Goal: Task Accomplishment & Management: Complete application form

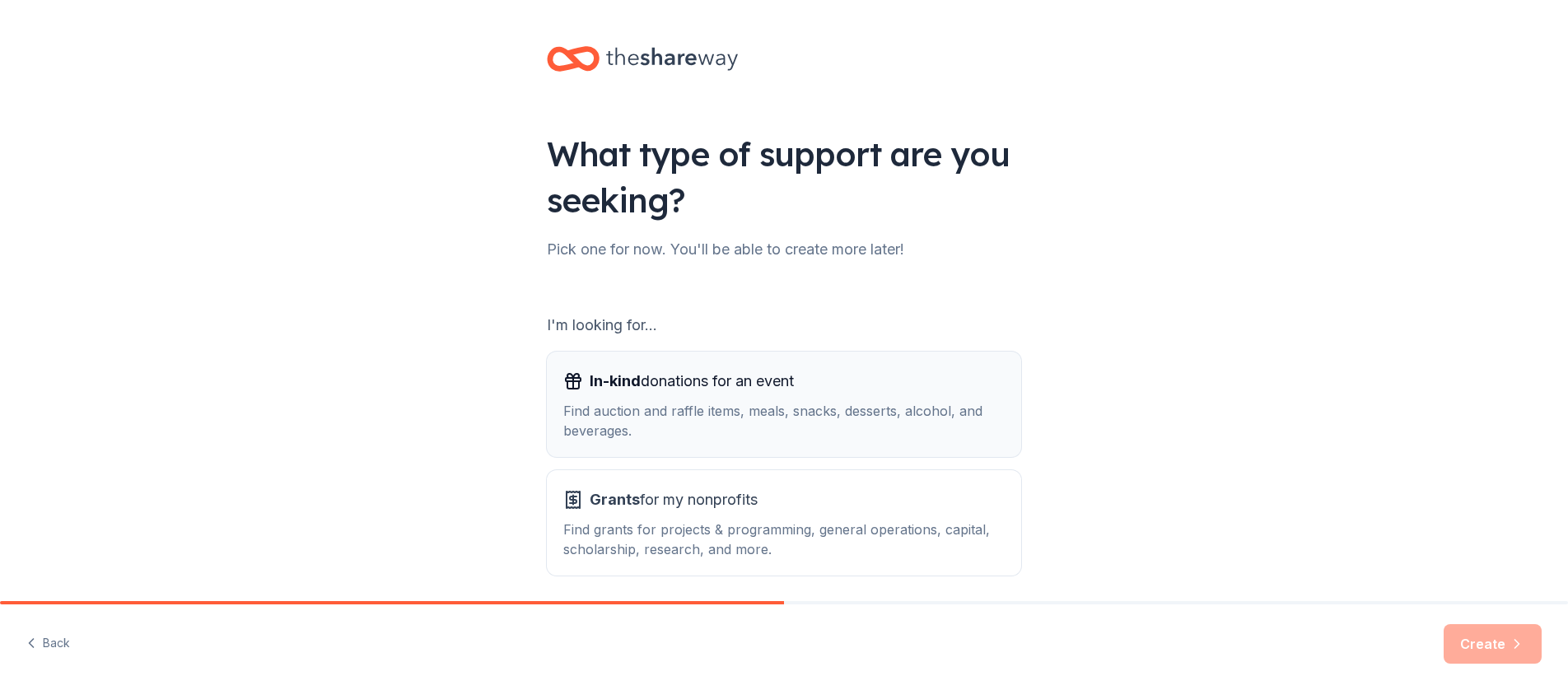
click at [730, 385] on span "In-kind donations for an event" at bounding box center [692, 381] width 204 height 27
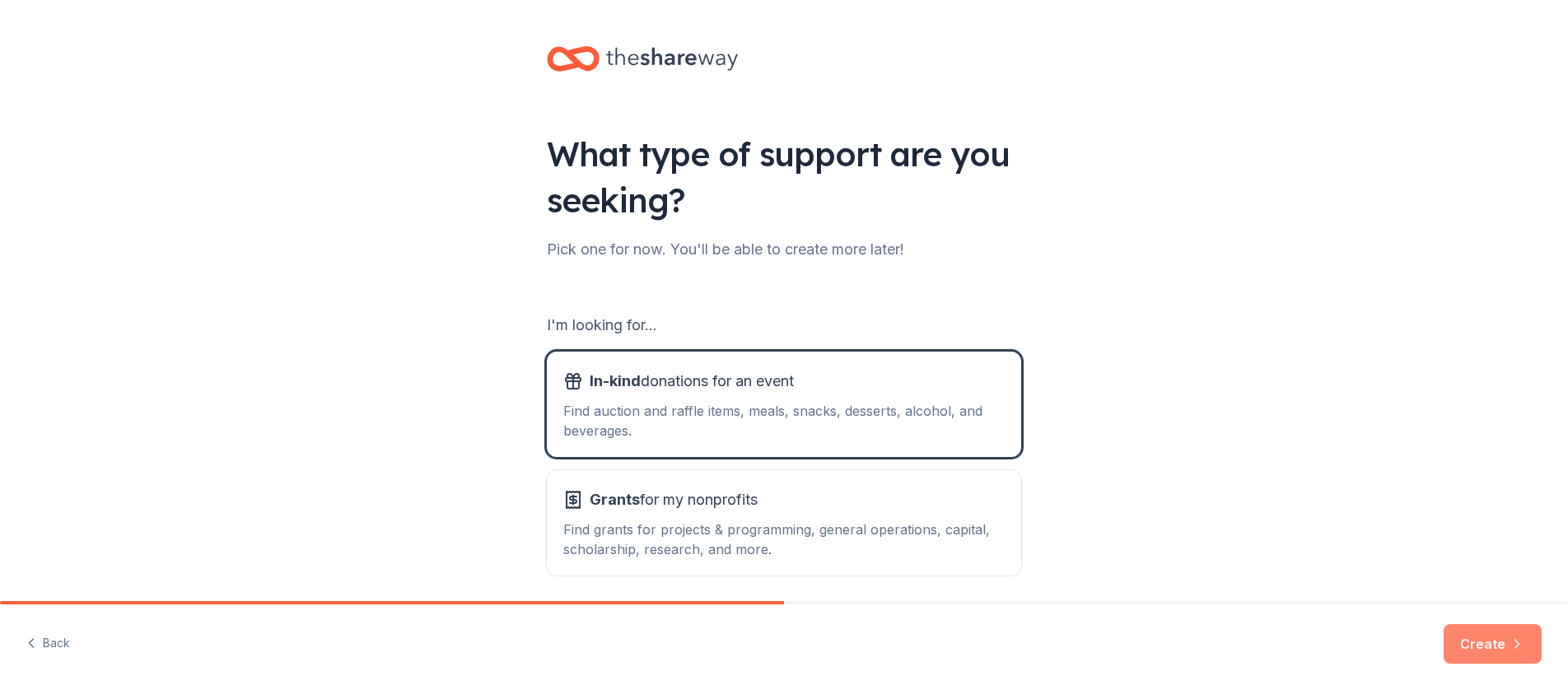
click at [1476, 645] on button "Create" at bounding box center [1493, 643] width 98 height 39
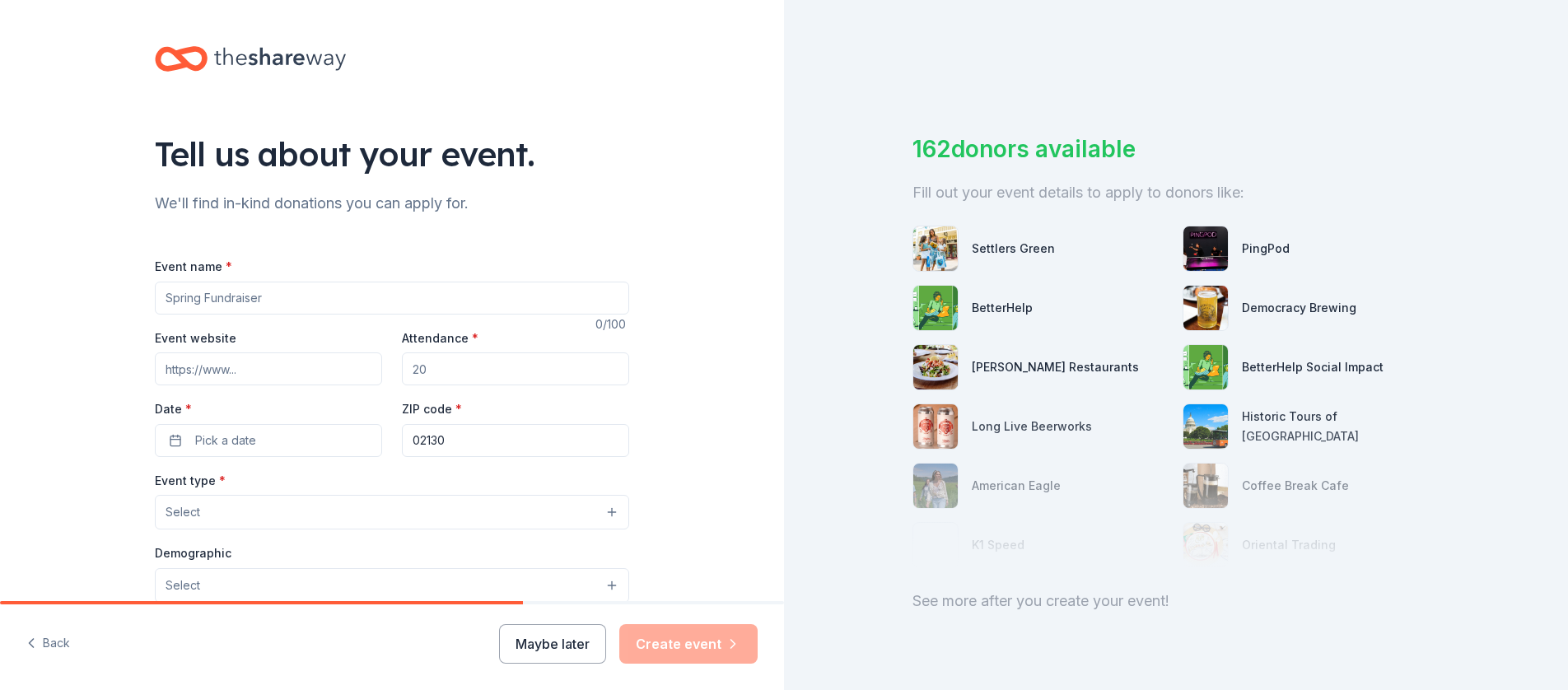
click at [328, 295] on input "Event name *" at bounding box center [392, 298] width 475 height 33
type input "Pathways to Progress"
click at [218, 436] on span "Pick a date" at bounding box center [226, 440] width 61 height 20
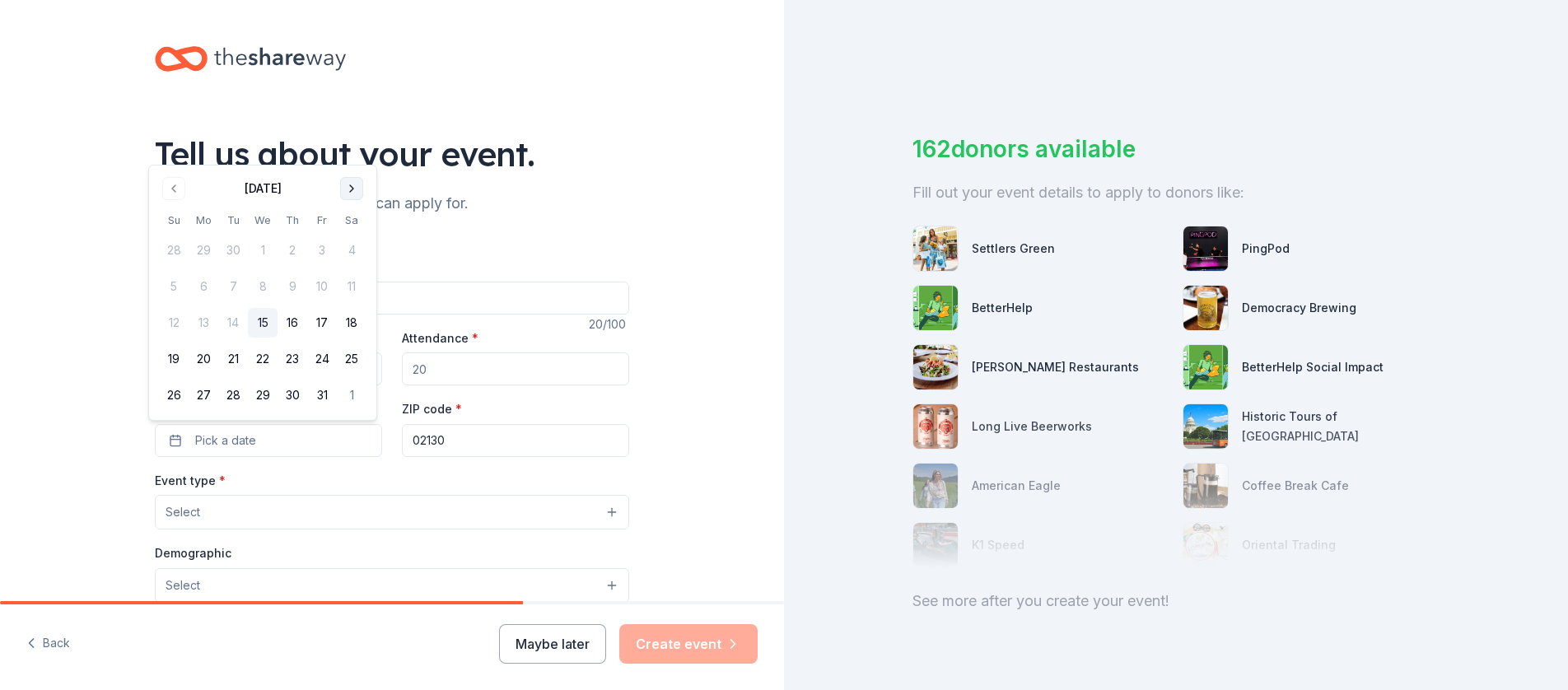
click at [351, 186] on button "Go to next month" at bounding box center [352, 189] width 23 height 23
click at [351, 186] on th "Sa" at bounding box center [351, 184] width 30 height 17
click at [354, 149] on button "Go to next month" at bounding box center [352, 152] width 23 height 23
click at [354, 149] on div "Tell us about your event." at bounding box center [392, 153] width 475 height 46
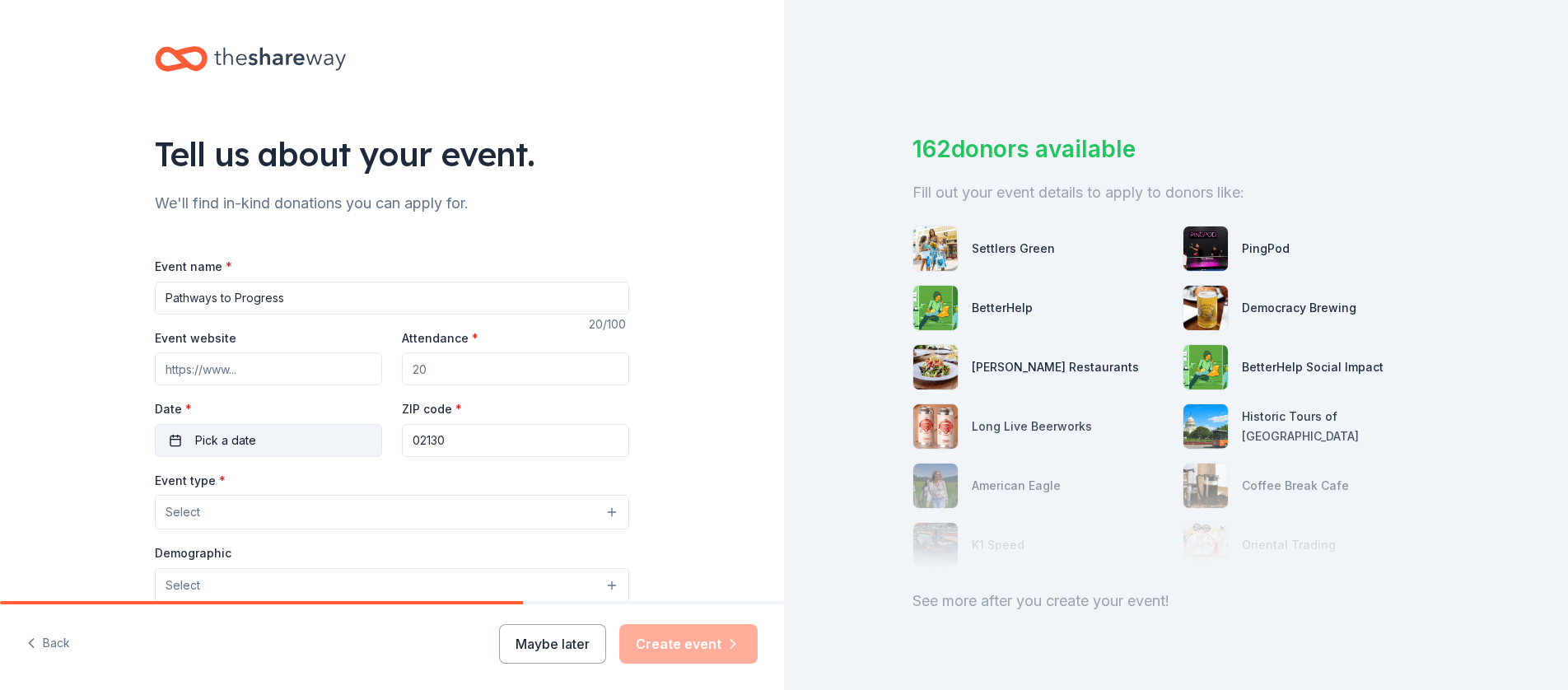
click at [232, 443] on span "Pick a date" at bounding box center [226, 440] width 61 height 20
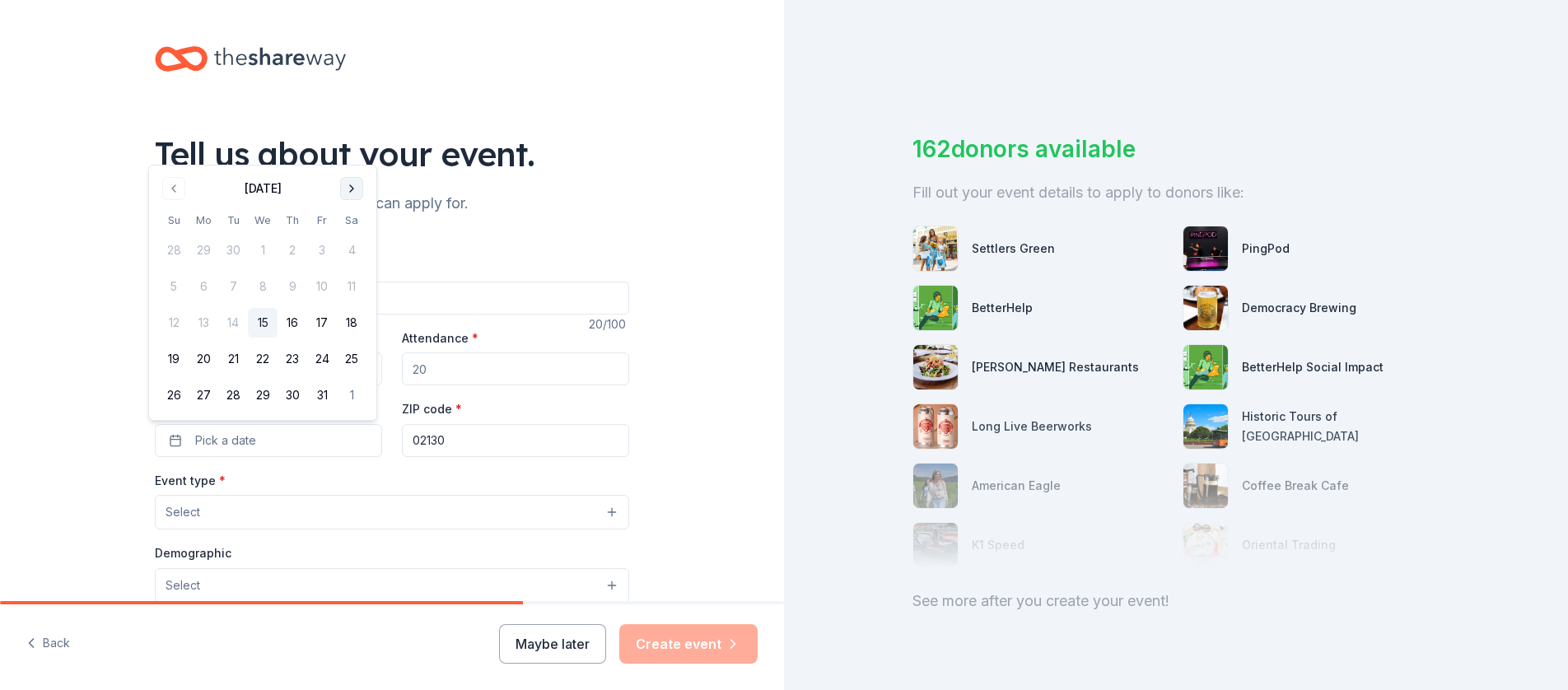
click at [352, 188] on button "Go to next month" at bounding box center [352, 189] width 23 height 23
click at [355, 149] on button "Go to next month" at bounding box center [352, 152] width 23 height 23
click at [354, 188] on button "Go to next month" at bounding box center [352, 189] width 23 height 23
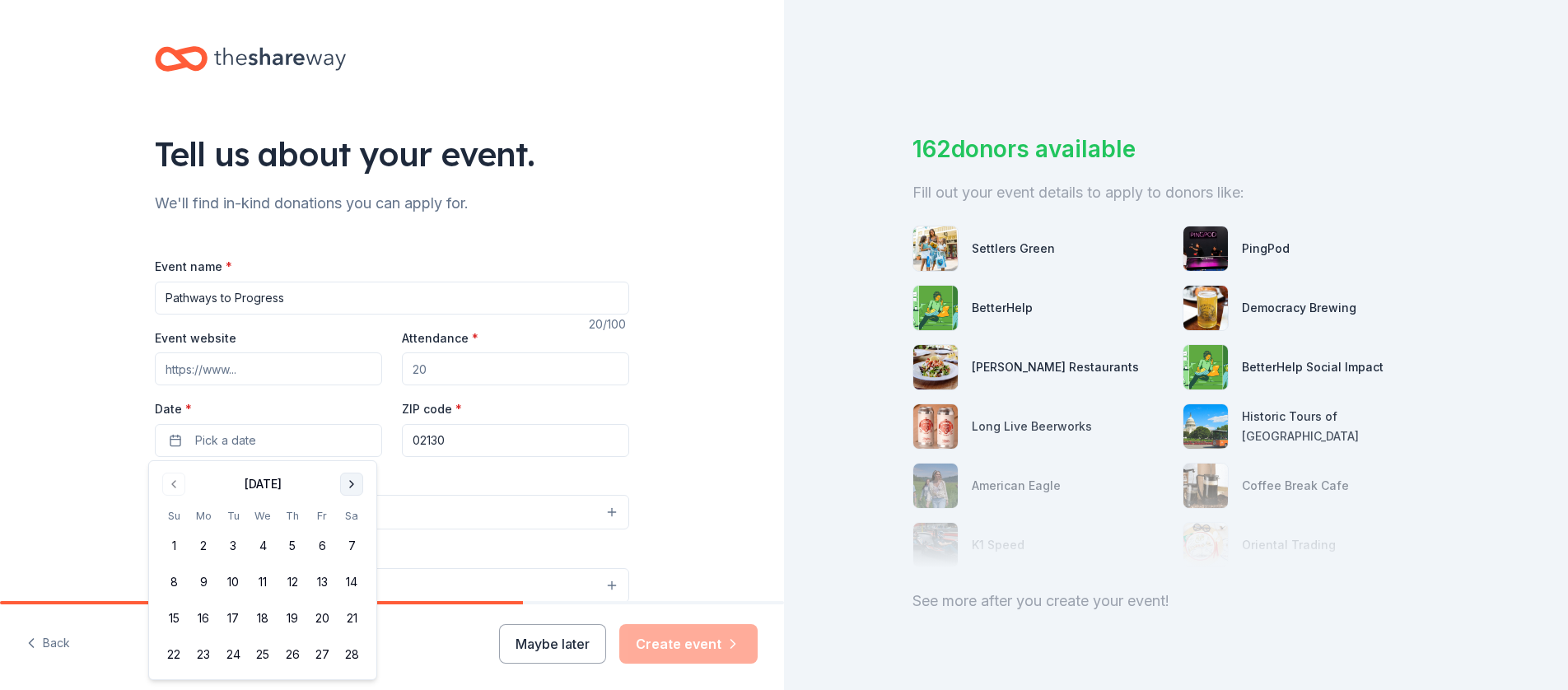
click at [352, 484] on button "Go to next month" at bounding box center [352, 484] width 23 height 23
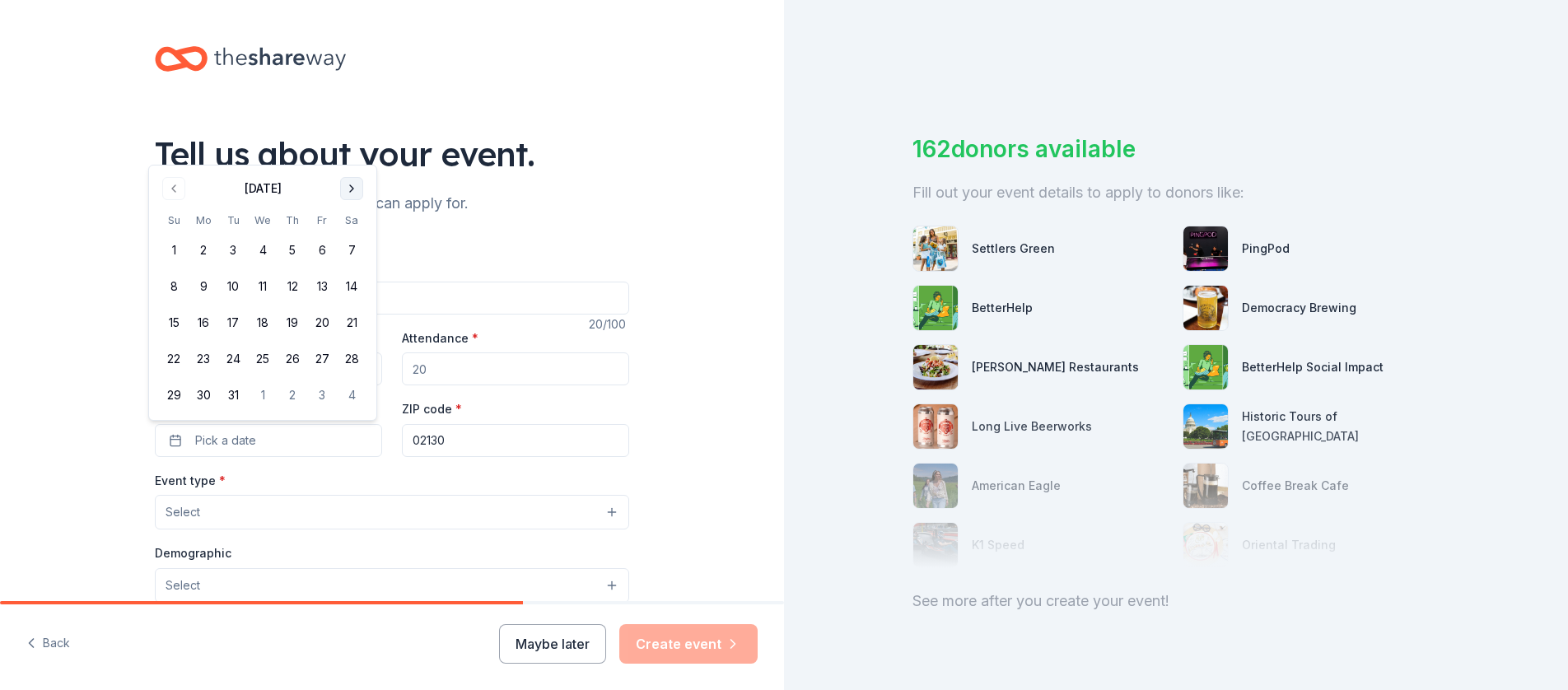
click at [352, 190] on button "Go to next month" at bounding box center [352, 189] width 23 height 23
click at [348, 148] on button "Go to next month" at bounding box center [352, 152] width 23 height 23
click at [294, 285] on button "11" at bounding box center [292, 286] width 30 height 30
click at [437, 365] on input "Attendance *" at bounding box center [516, 369] width 227 height 33
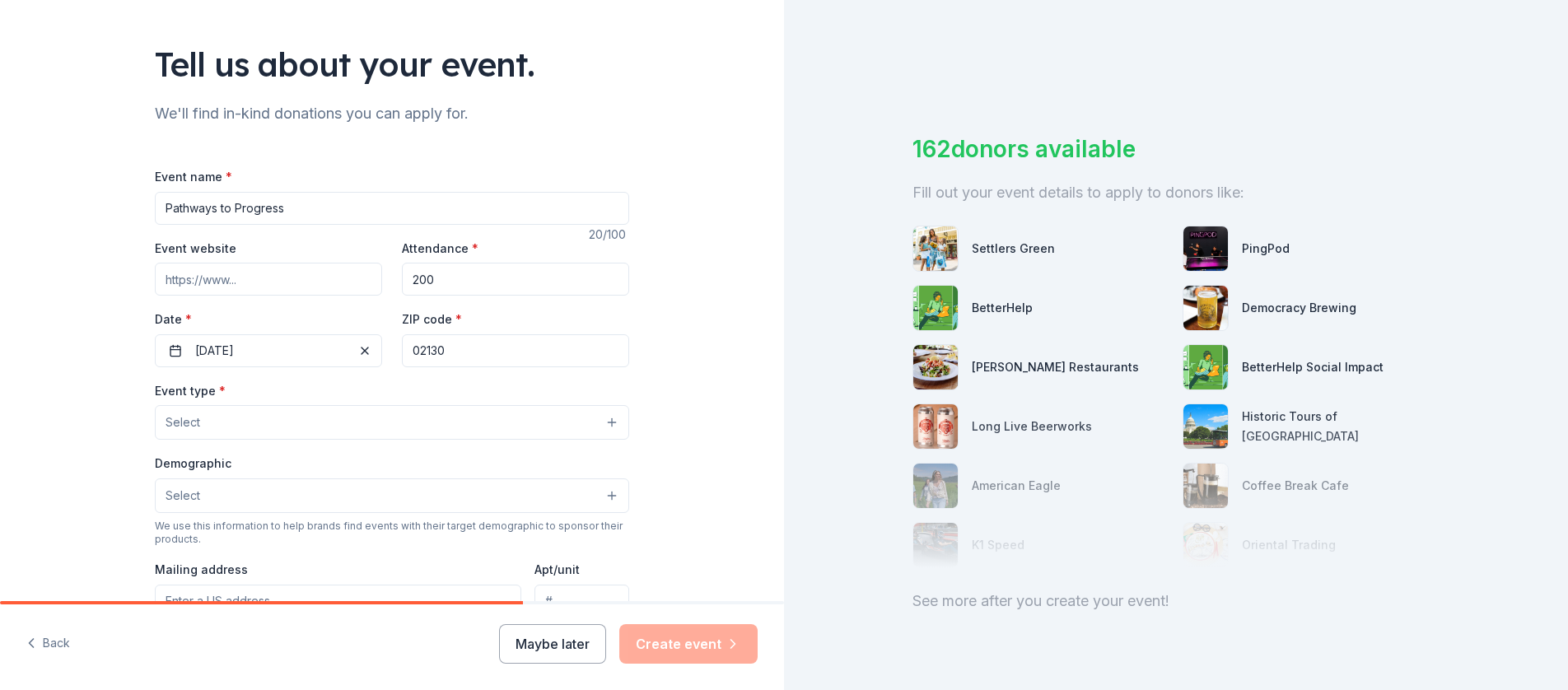
scroll to position [91, 0]
type input "200"
click at [348, 421] on button "Select" at bounding box center [392, 421] width 475 height 34
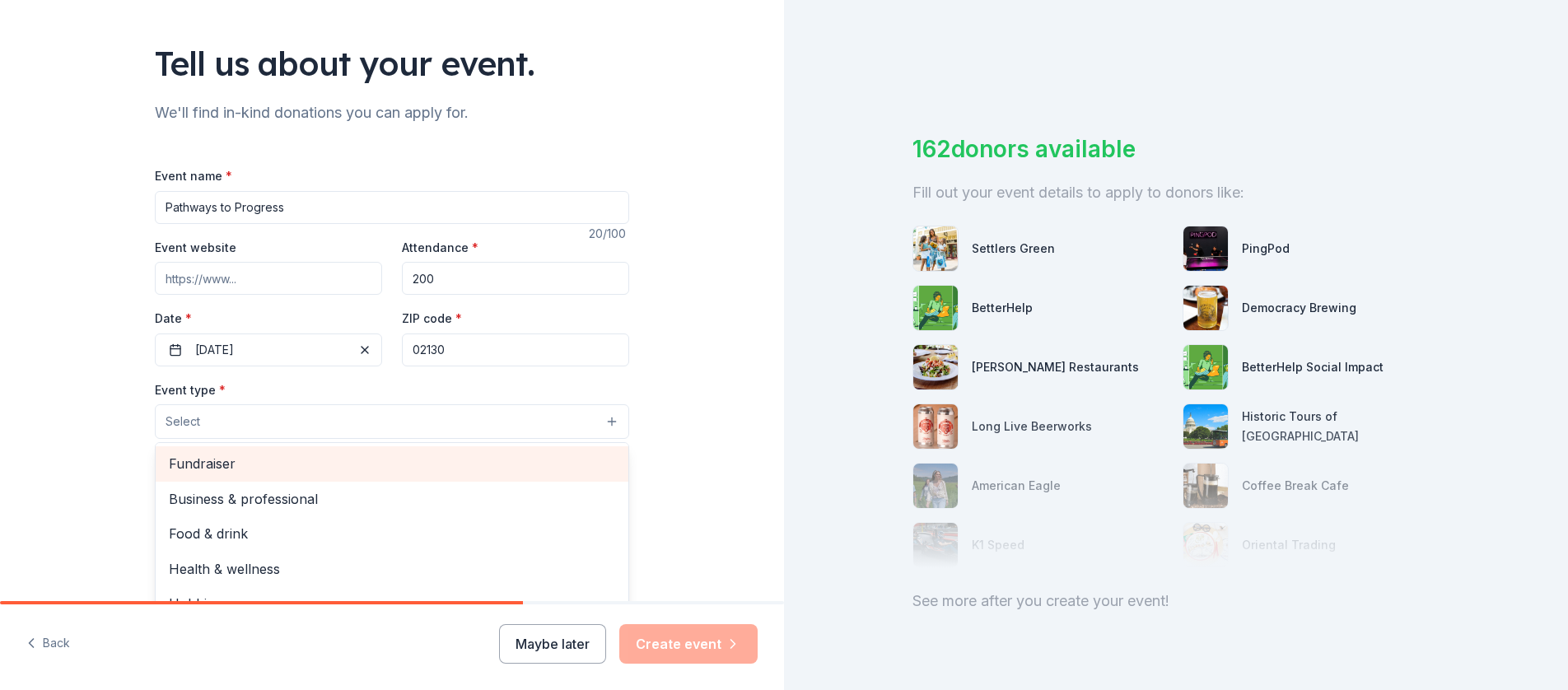
click at [227, 465] on span "Fundraiser" at bounding box center [392, 463] width 446 height 21
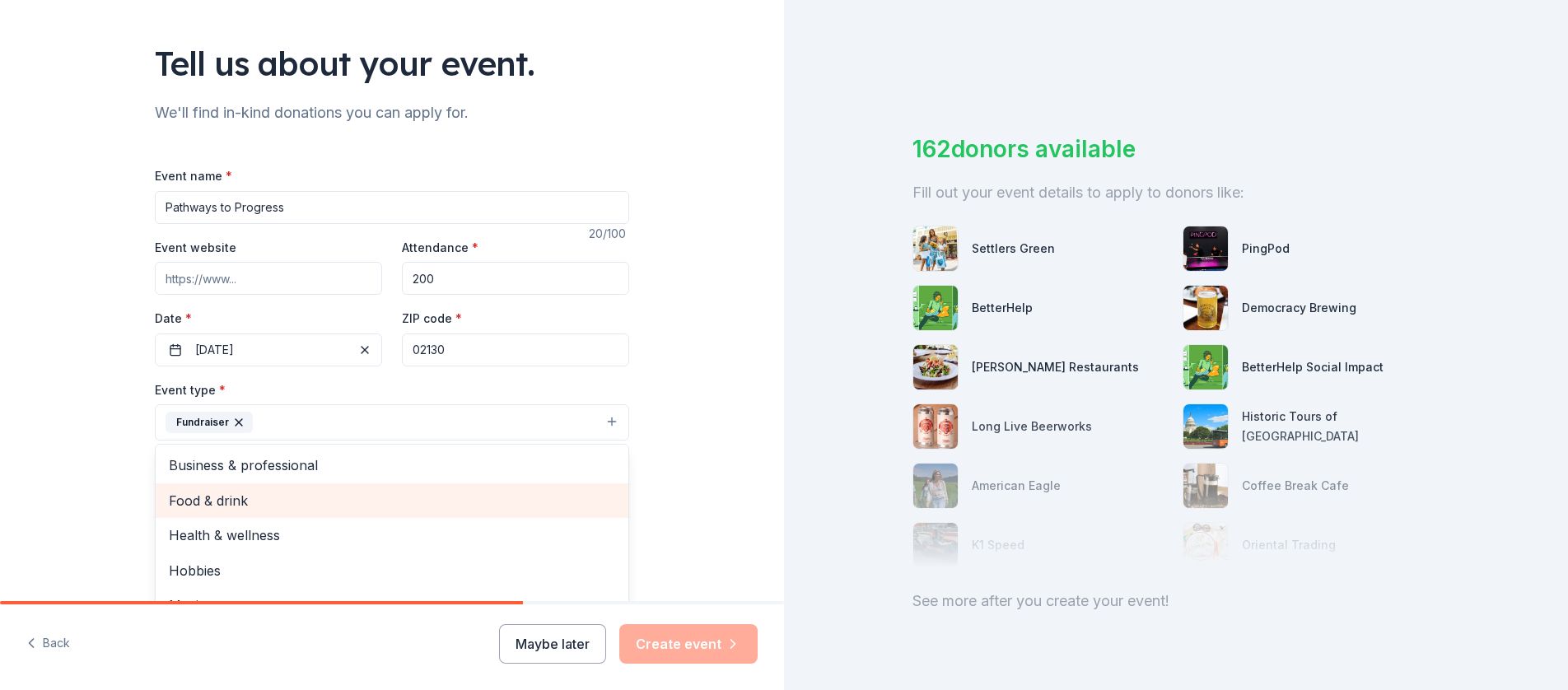
scroll to position [20, 0]
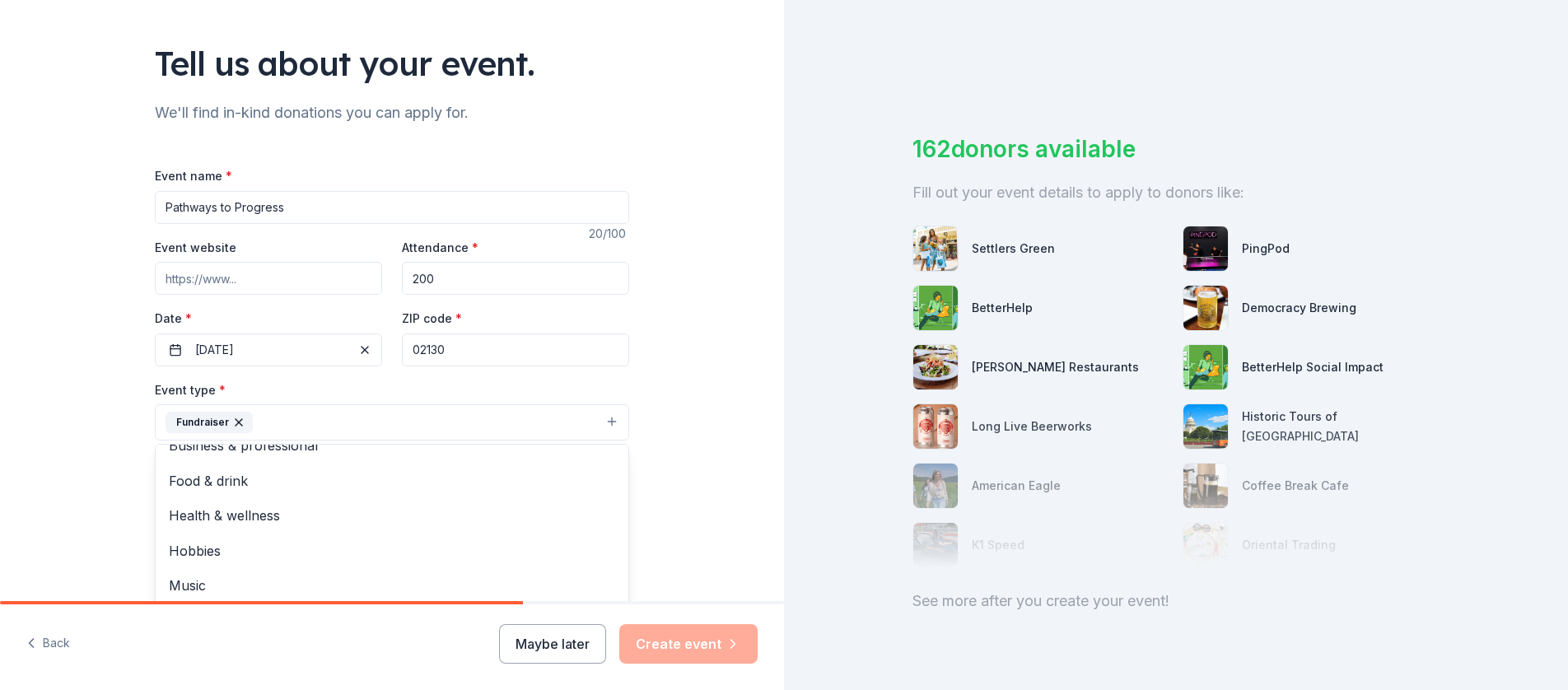
click at [686, 475] on div "Tell us about your event. We'll find in-kind donations you can apply for. Event…" at bounding box center [392, 458] width 784 height 1098
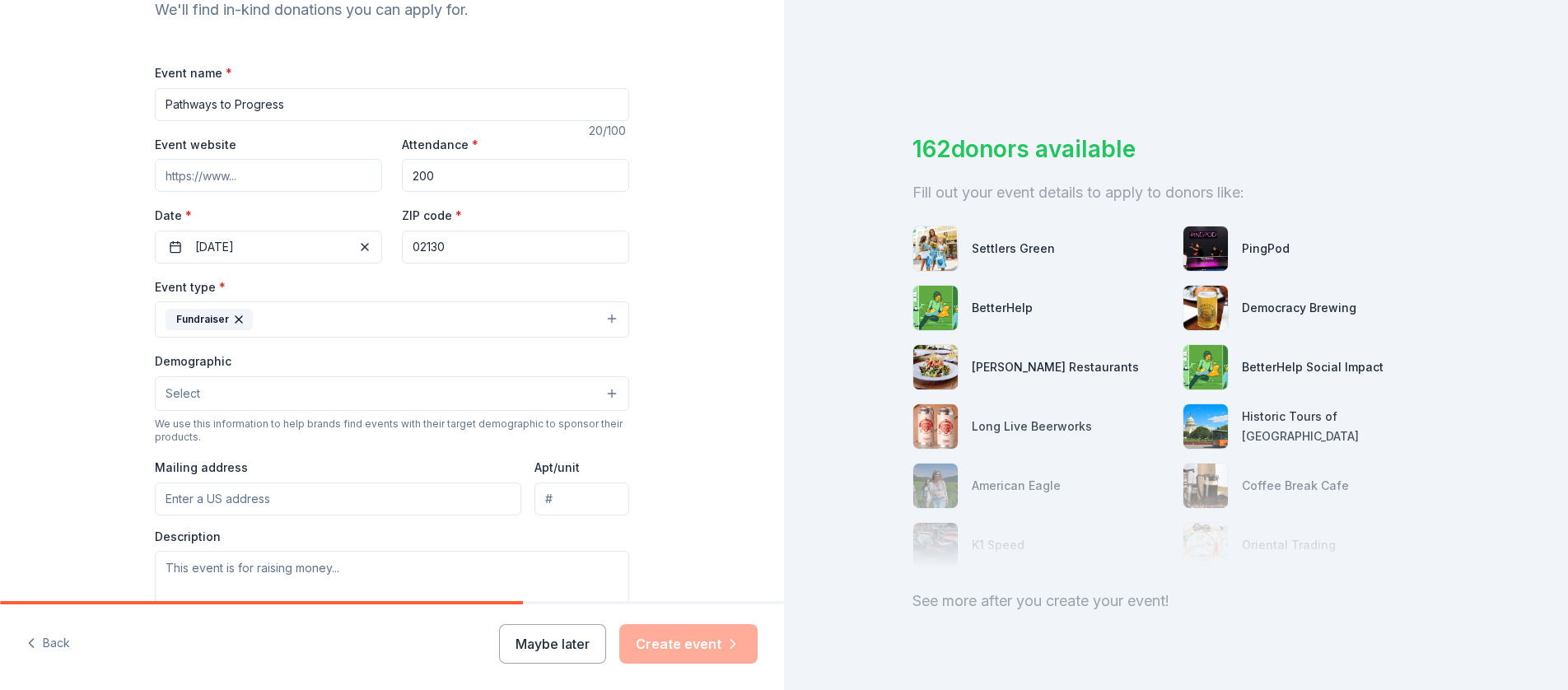
scroll to position [215, 0]
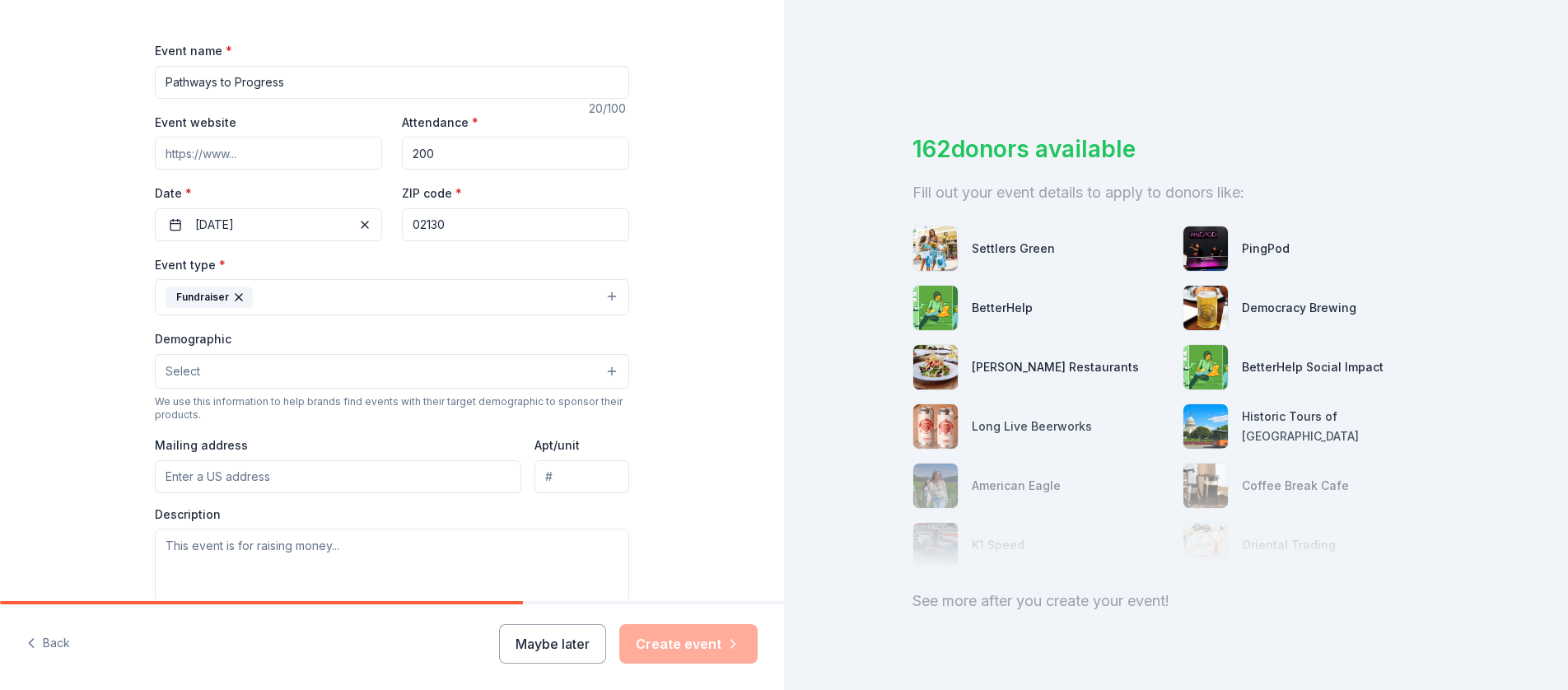
click at [576, 368] on button "Select" at bounding box center [392, 372] width 475 height 34
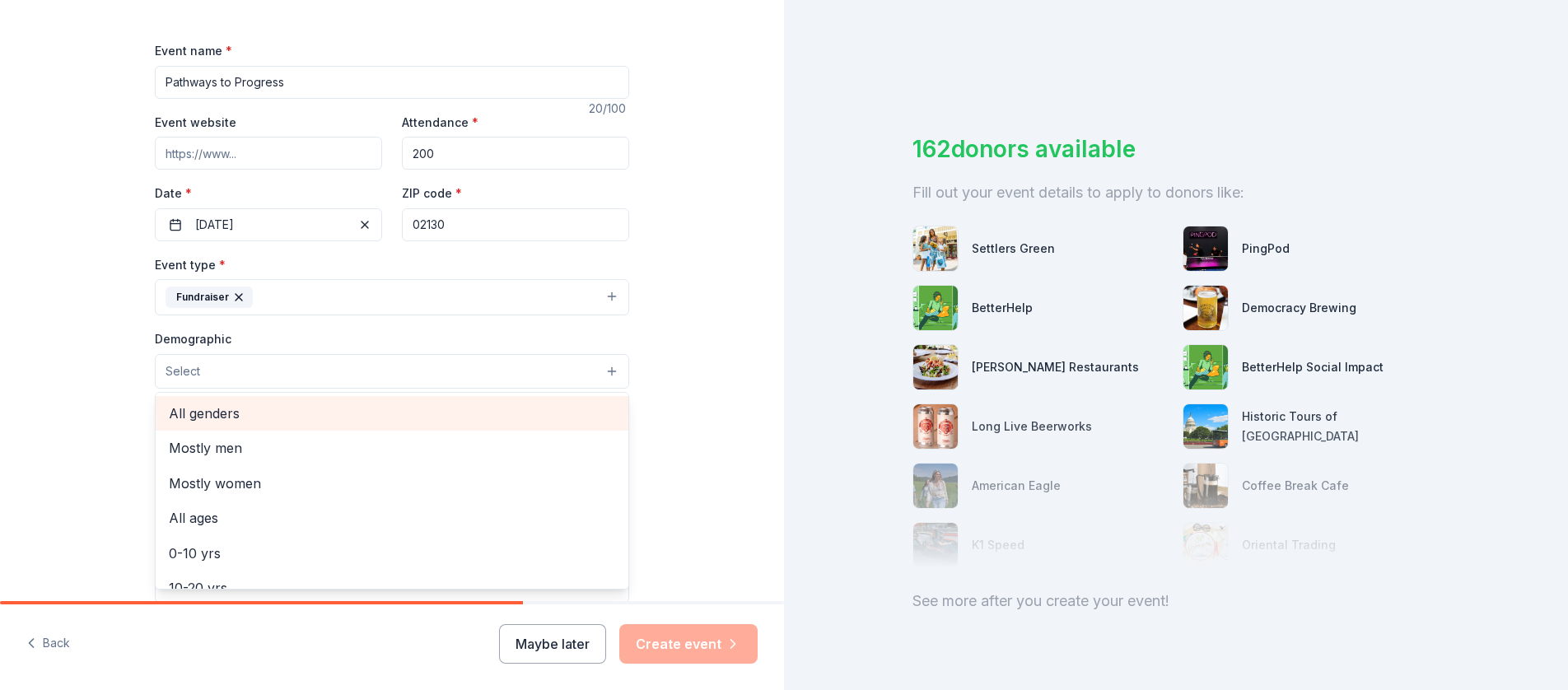
click at [242, 411] on span "All genders" at bounding box center [392, 414] width 446 height 21
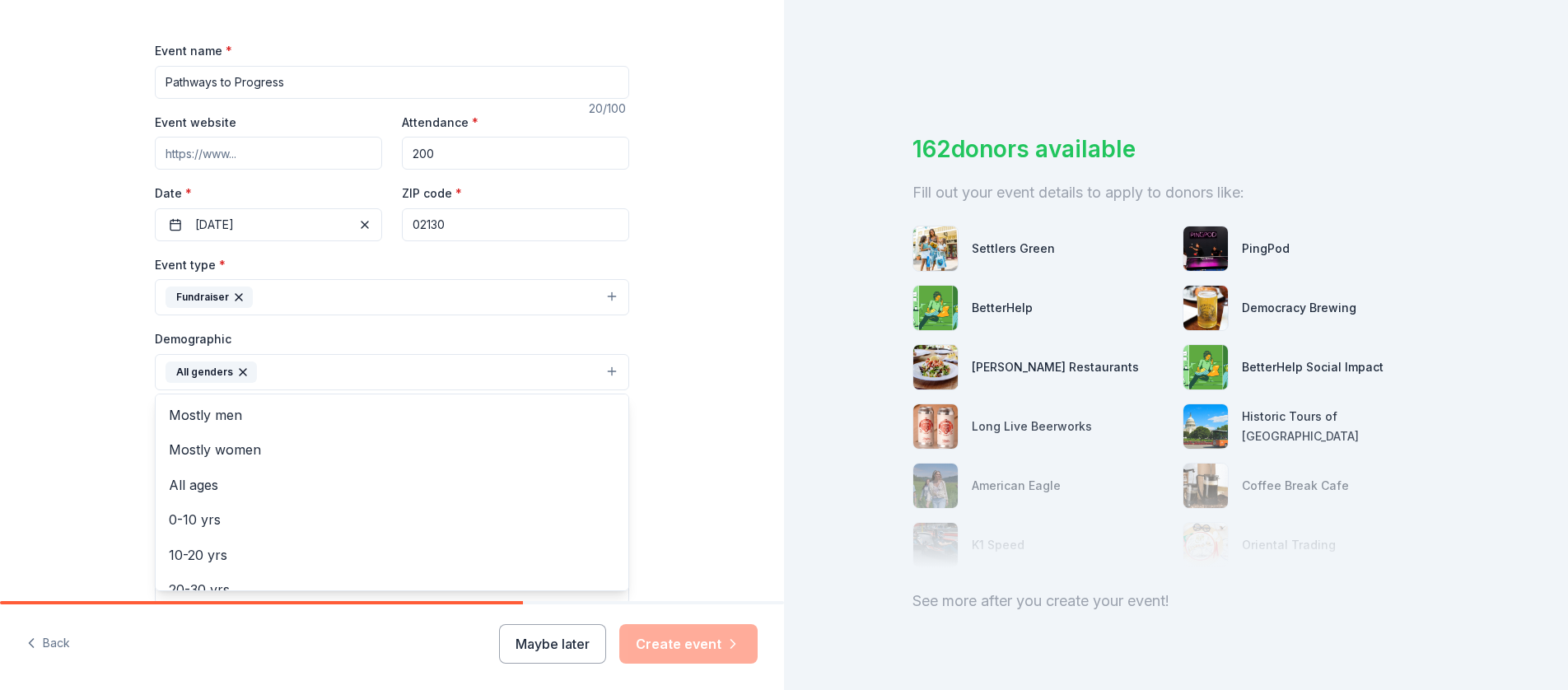
click at [695, 436] on div "Tell us about your event. We'll find in-kind donations you can apply for. Event…" at bounding box center [392, 334] width 784 height 1099
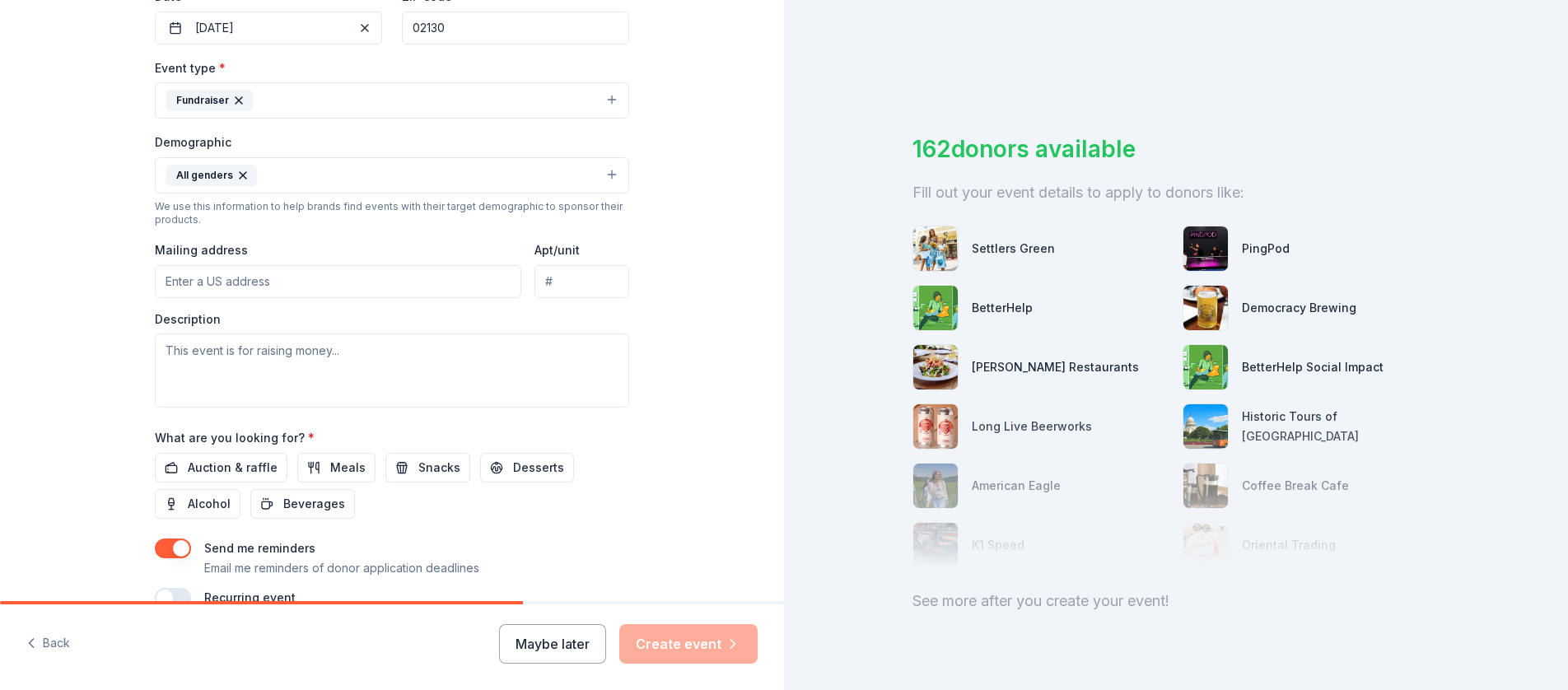
scroll to position [418, 0]
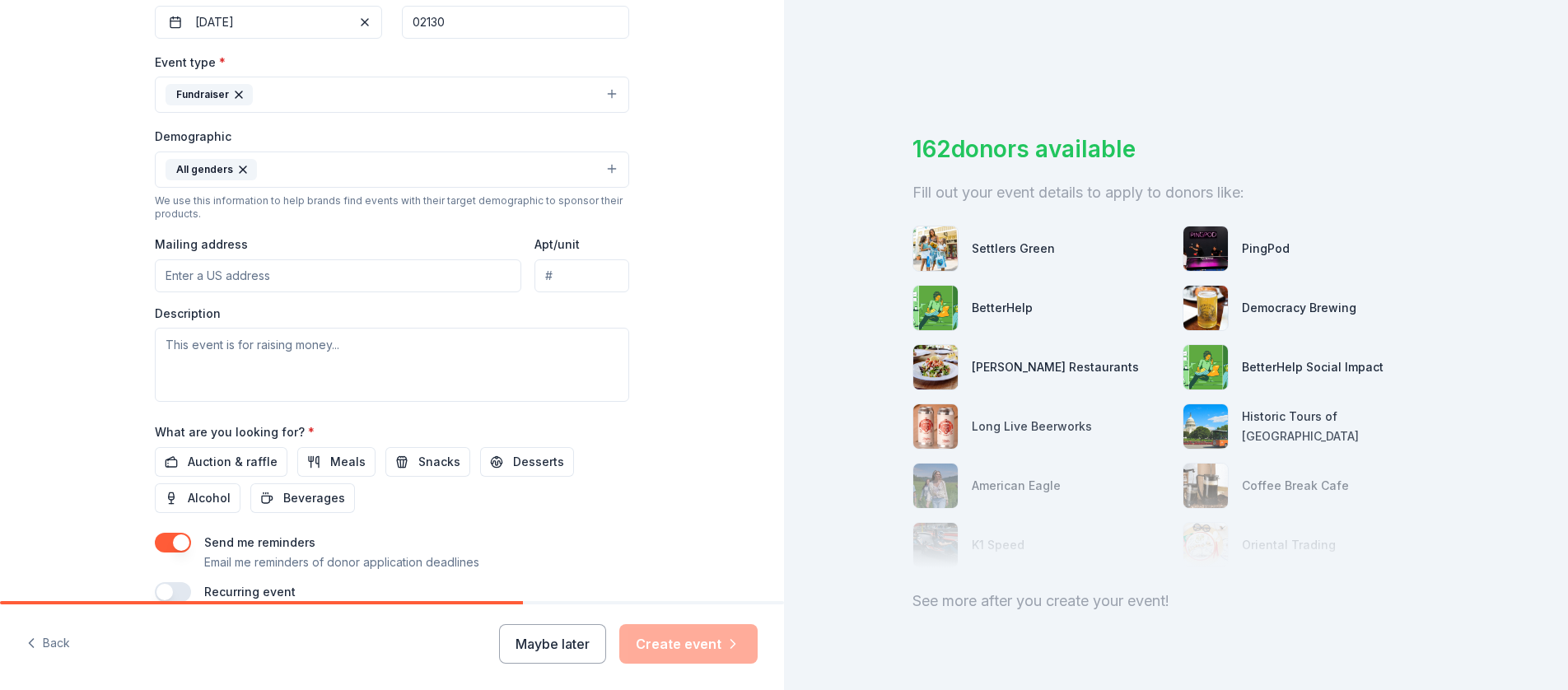
click at [348, 281] on input "Mailing address" at bounding box center [337, 275] width 366 height 33
type input "[STREET_ADDRESS]"
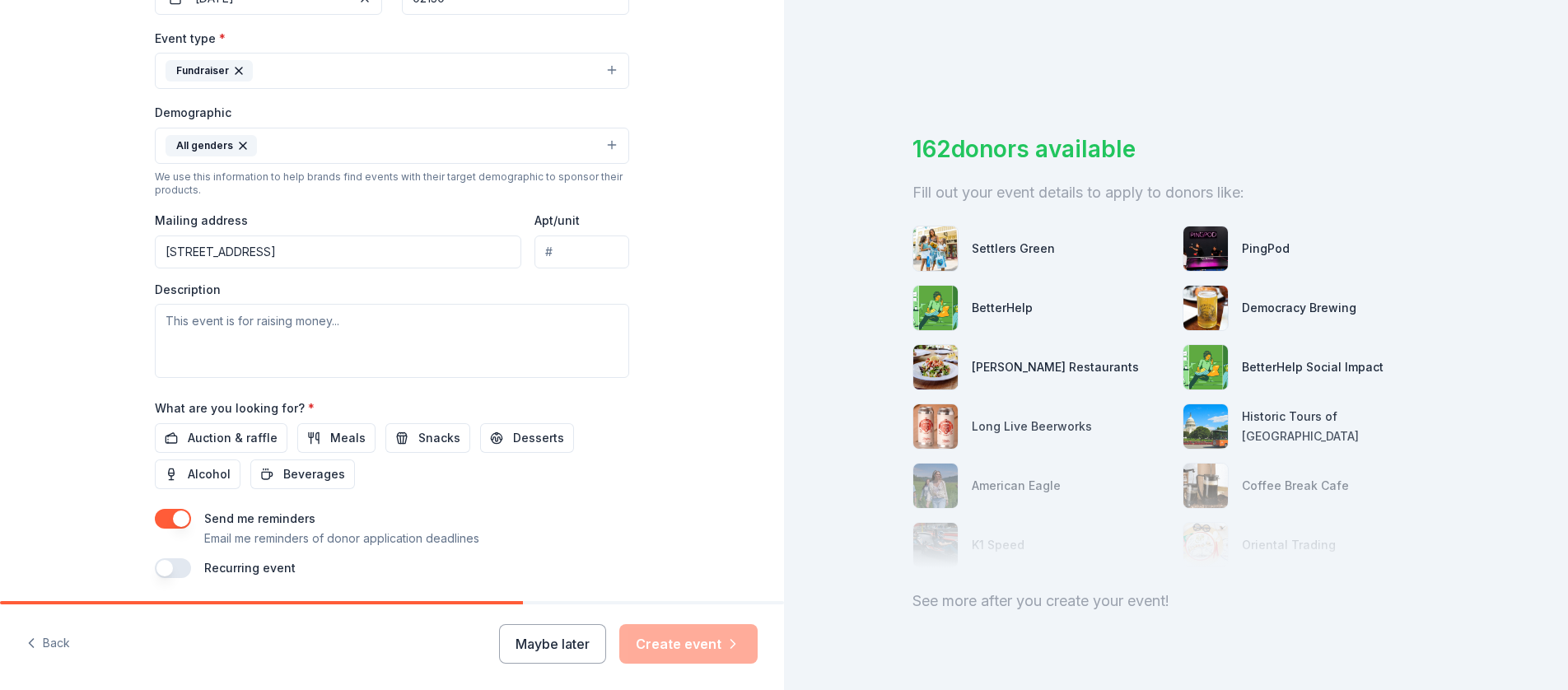
scroll to position [443, 0]
click at [336, 335] on textarea at bounding box center [392, 340] width 475 height 74
click at [342, 319] on textarea at bounding box center [392, 340] width 475 height 74
click at [294, 324] on textarea at bounding box center [392, 340] width 475 height 74
paste textarea "Please join us for an evening of terrific food and drink, inspirational speaker…"
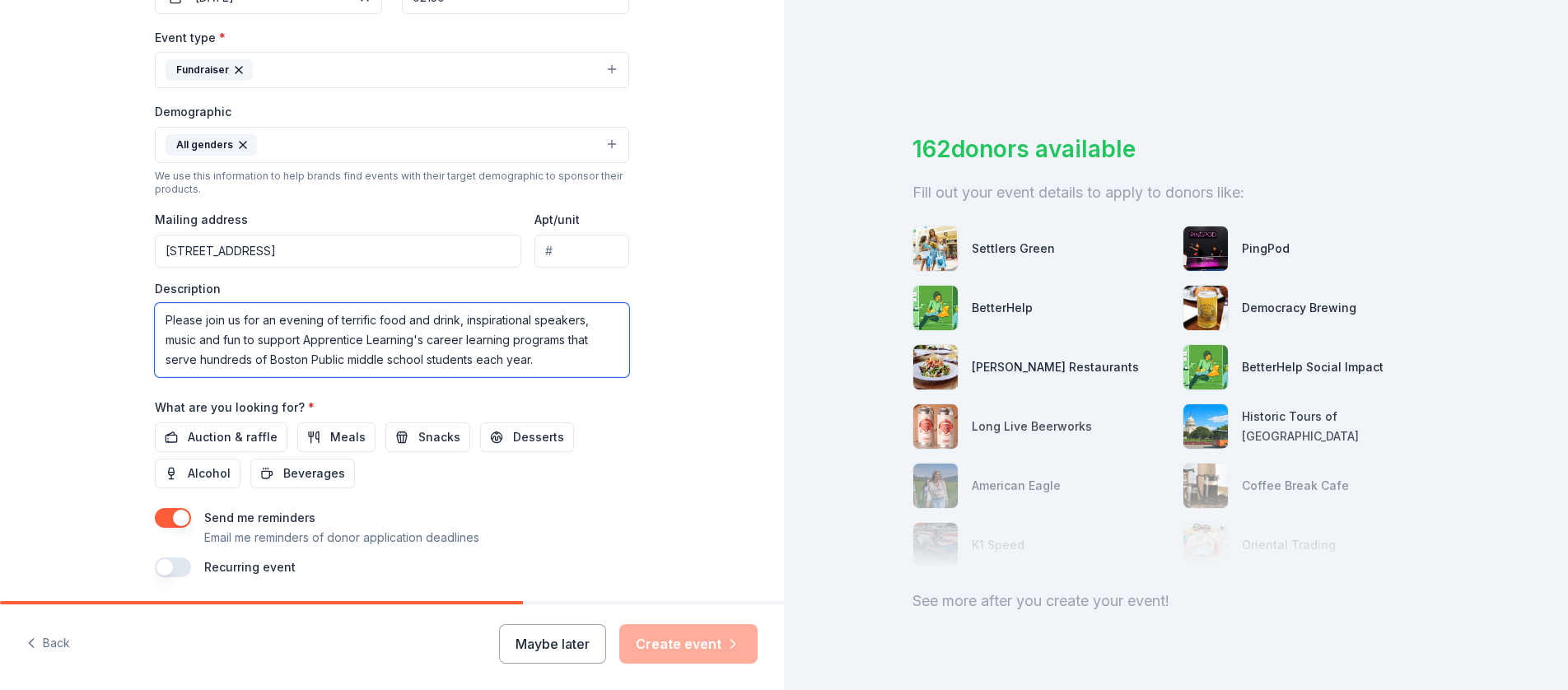
click at [255, 322] on textarea "Please join us for an evening of terrific food and drink, inspirational speaker…" at bounding box center [392, 340] width 475 height 74
click at [537, 342] on textarea "This is an evening of terrific food and drink, inspirational speakers, music an…" at bounding box center [392, 340] width 475 height 74
click at [211, 322] on textarea "This is an evening of terrific food and drink, inspirational speakers, music an…" at bounding box center [392, 340] width 475 height 74
click at [198, 323] on textarea "This is annual fundraiser evening of terrific food and drink, inspirational spe…" at bounding box center [392, 340] width 475 height 74
click at [286, 321] on textarea "This annual fundraiser evening of terrific food and drink, inspirational speake…" at bounding box center [392, 340] width 475 height 74
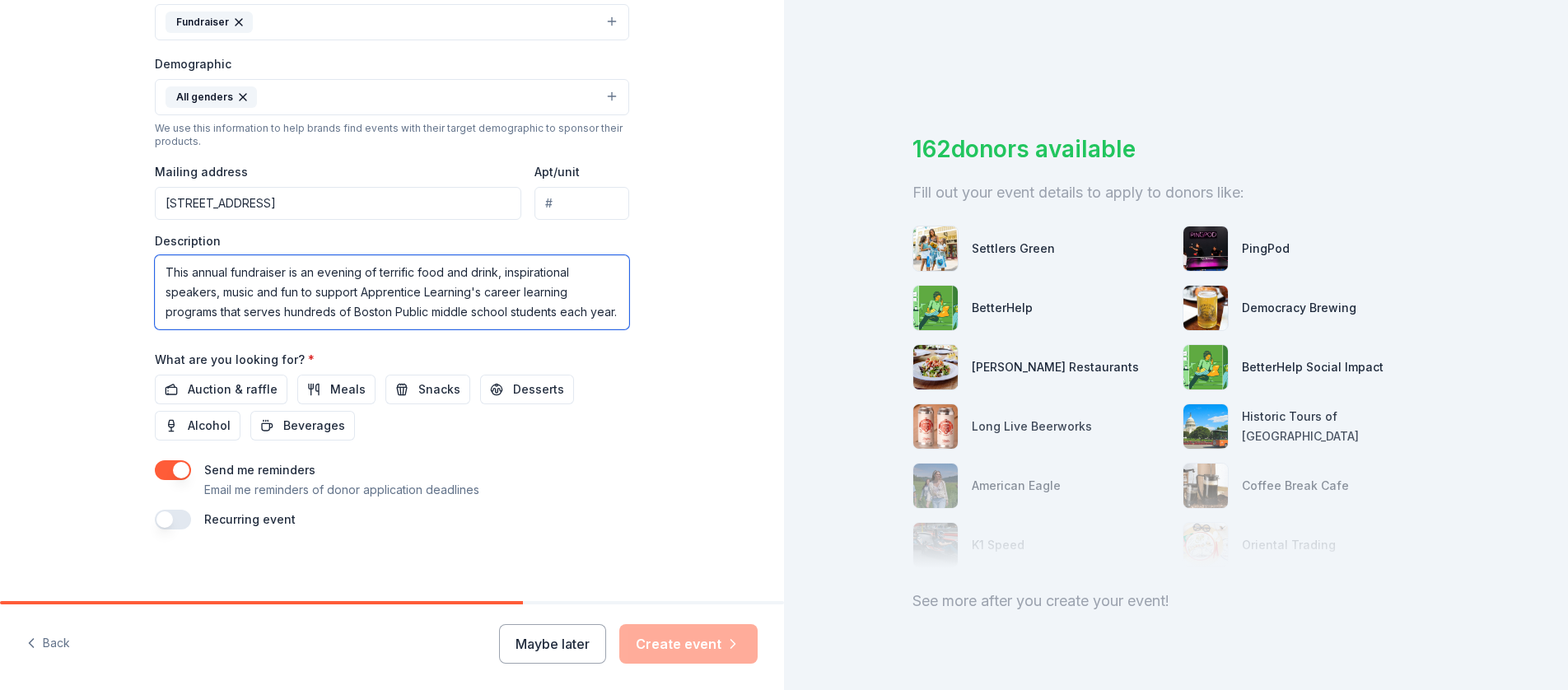
scroll to position [498, 0]
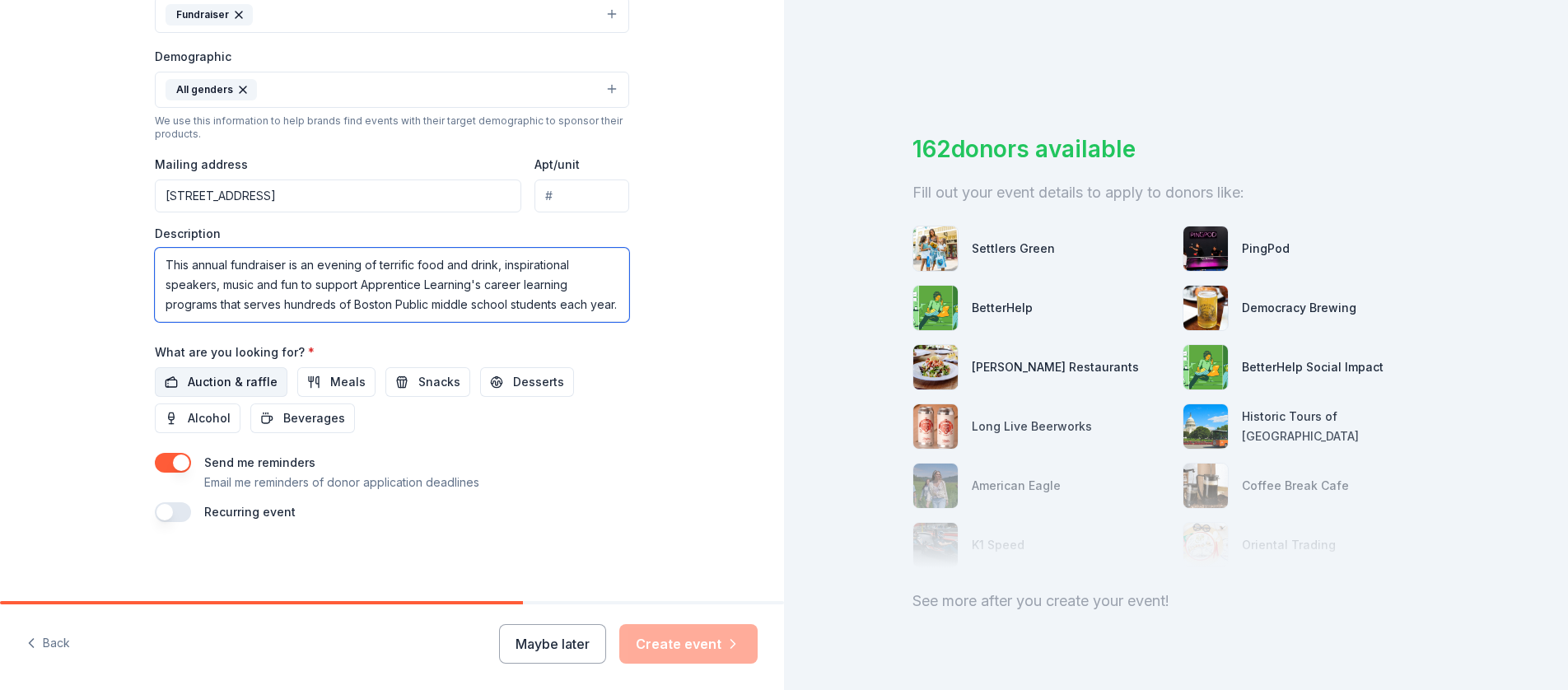
type textarea "This annual fundraiser is an evening of terrific food and drink, inspirational …"
click at [208, 380] on span "Auction & raffle" at bounding box center [233, 382] width 90 height 20
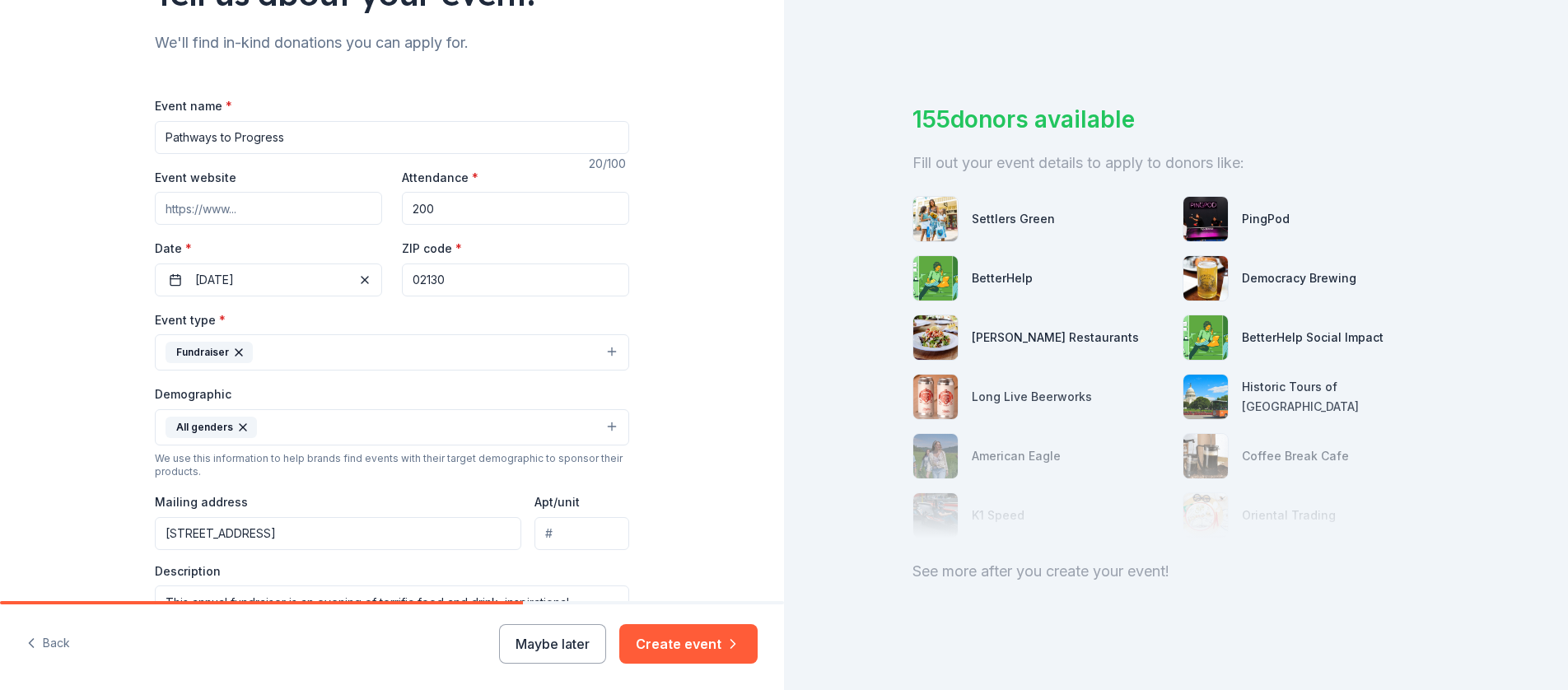
scroll to position [160, 0]
